Goal: Find contact information: Obtain details needed to contact an individual or organization

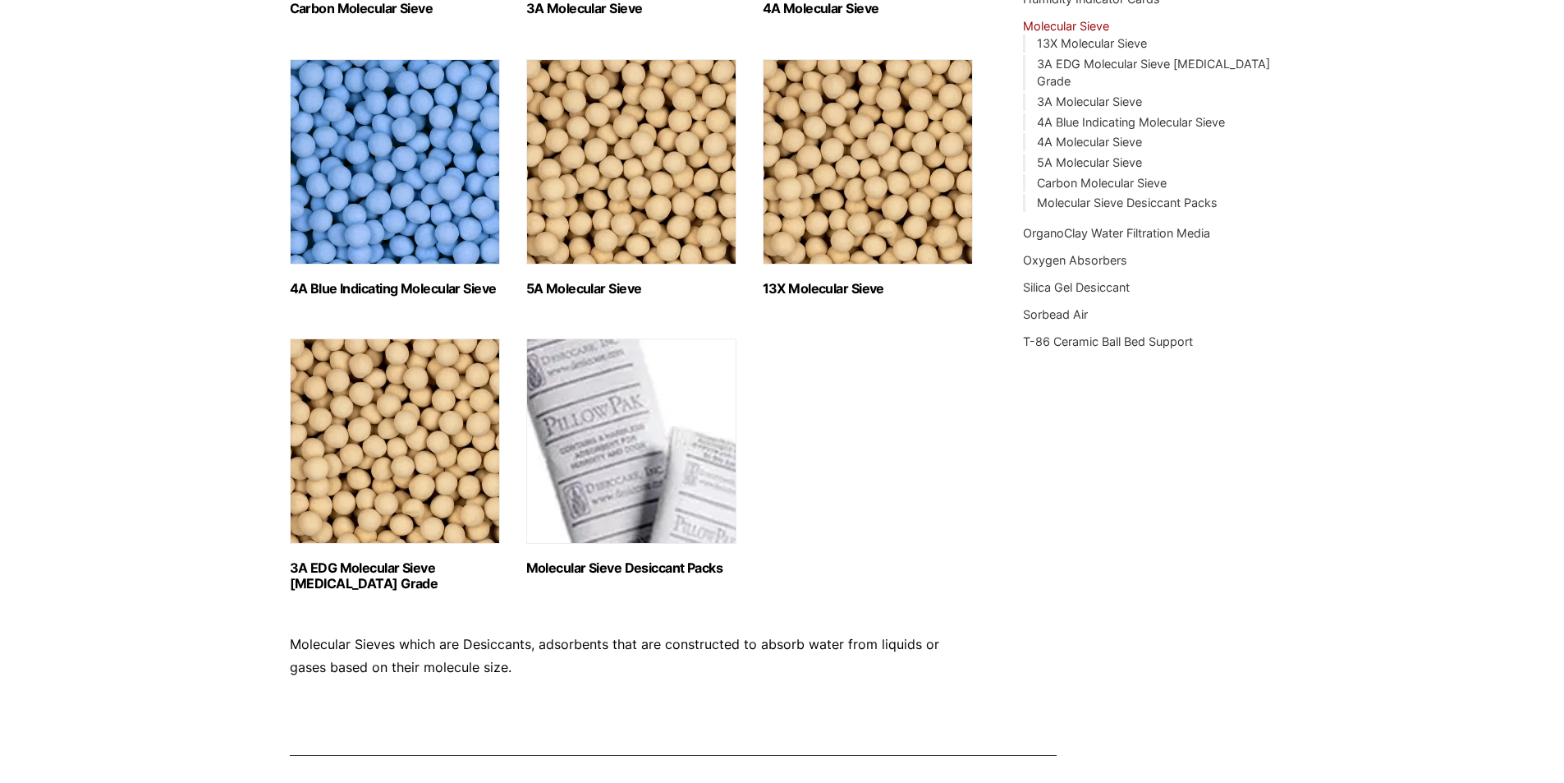
scroll to position [513, 0]
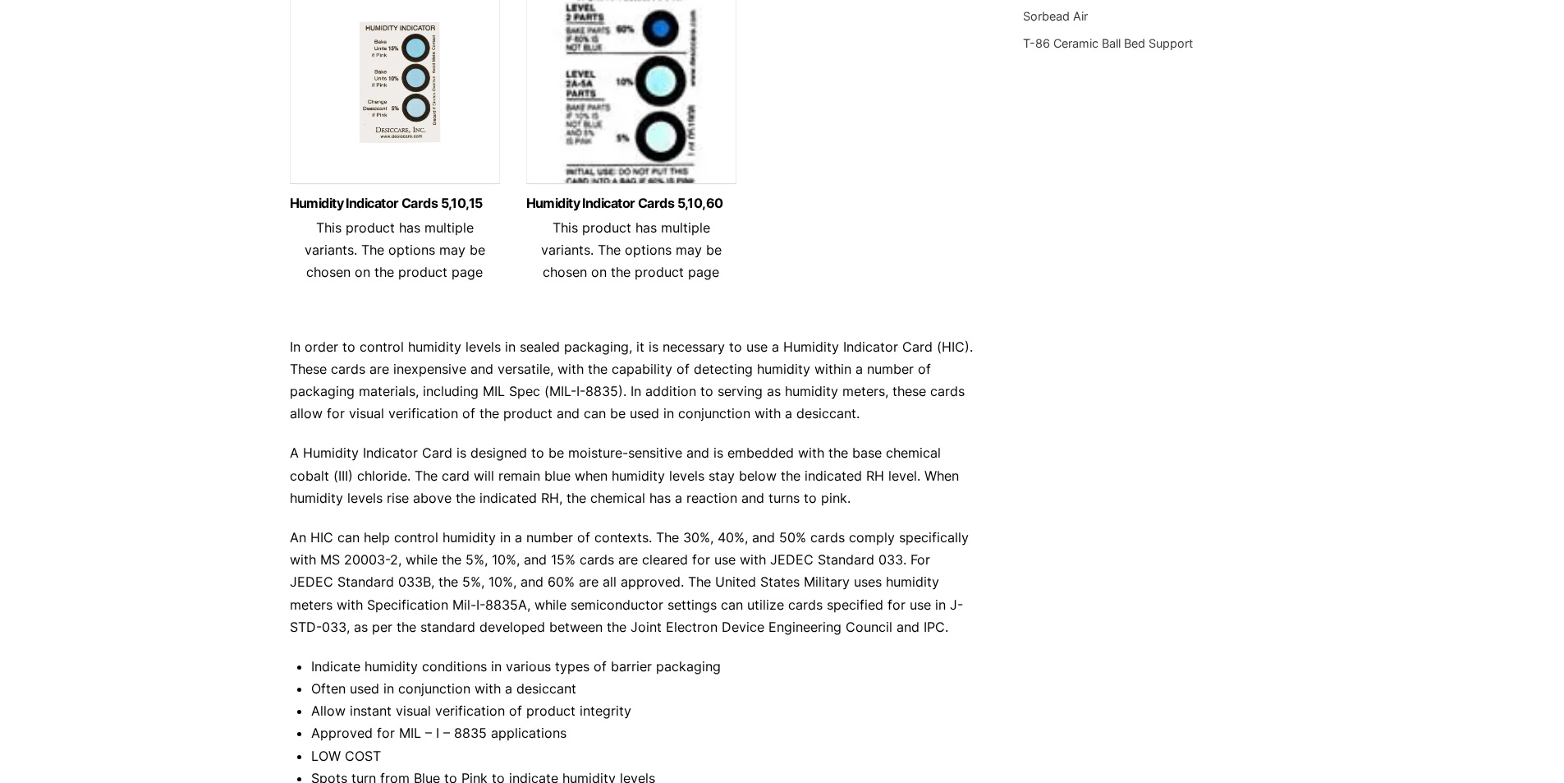
scroll to position [616, 0]
click at [568, 191] on img at bounding box center [631, 87] width 210 height 205
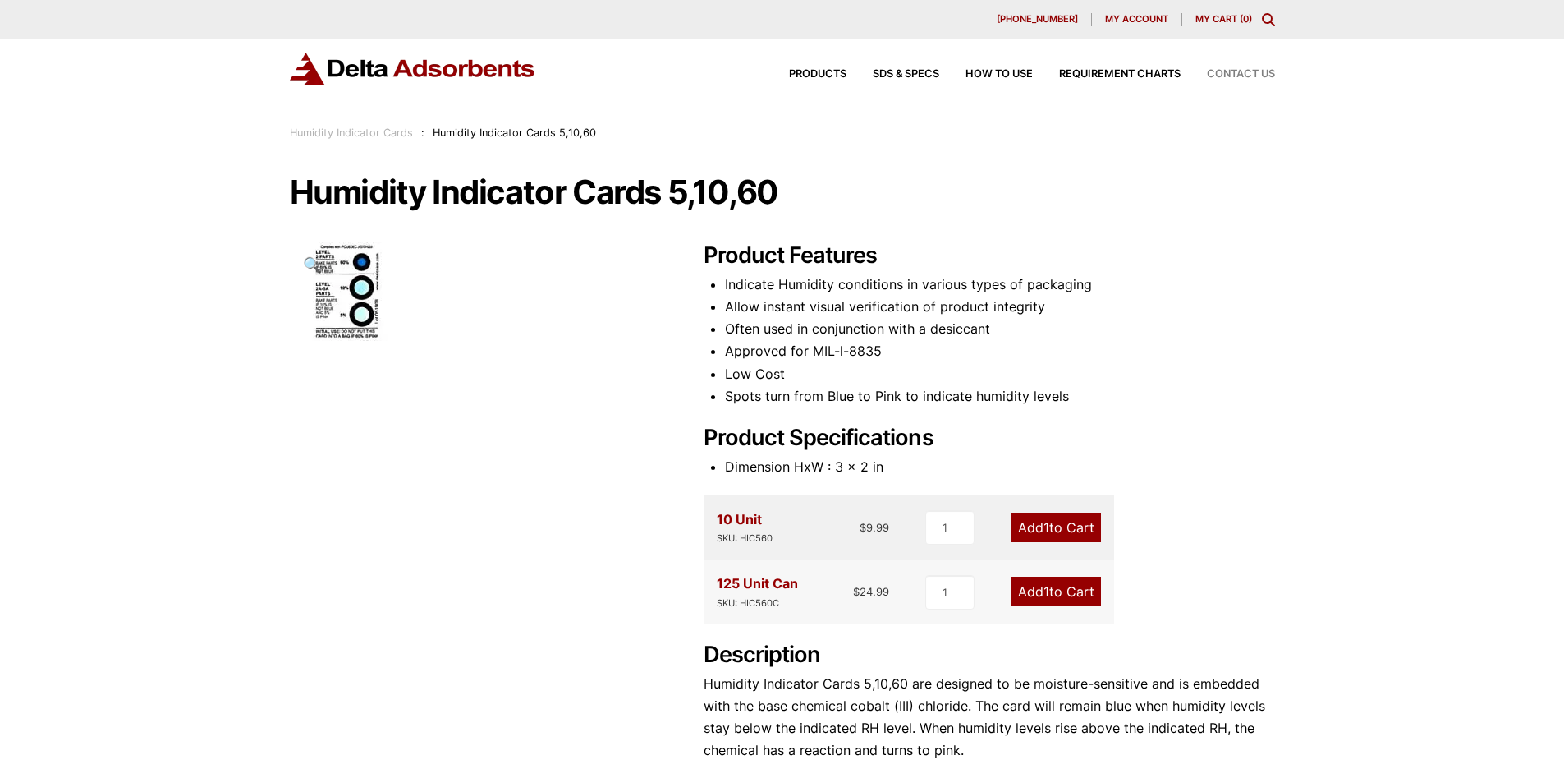
click at [1200, 80] on div "Contact Us" at bounding box center [1228, 74] width 94 height 11
